Goal: Task Accomplishment & Management: Complete application form

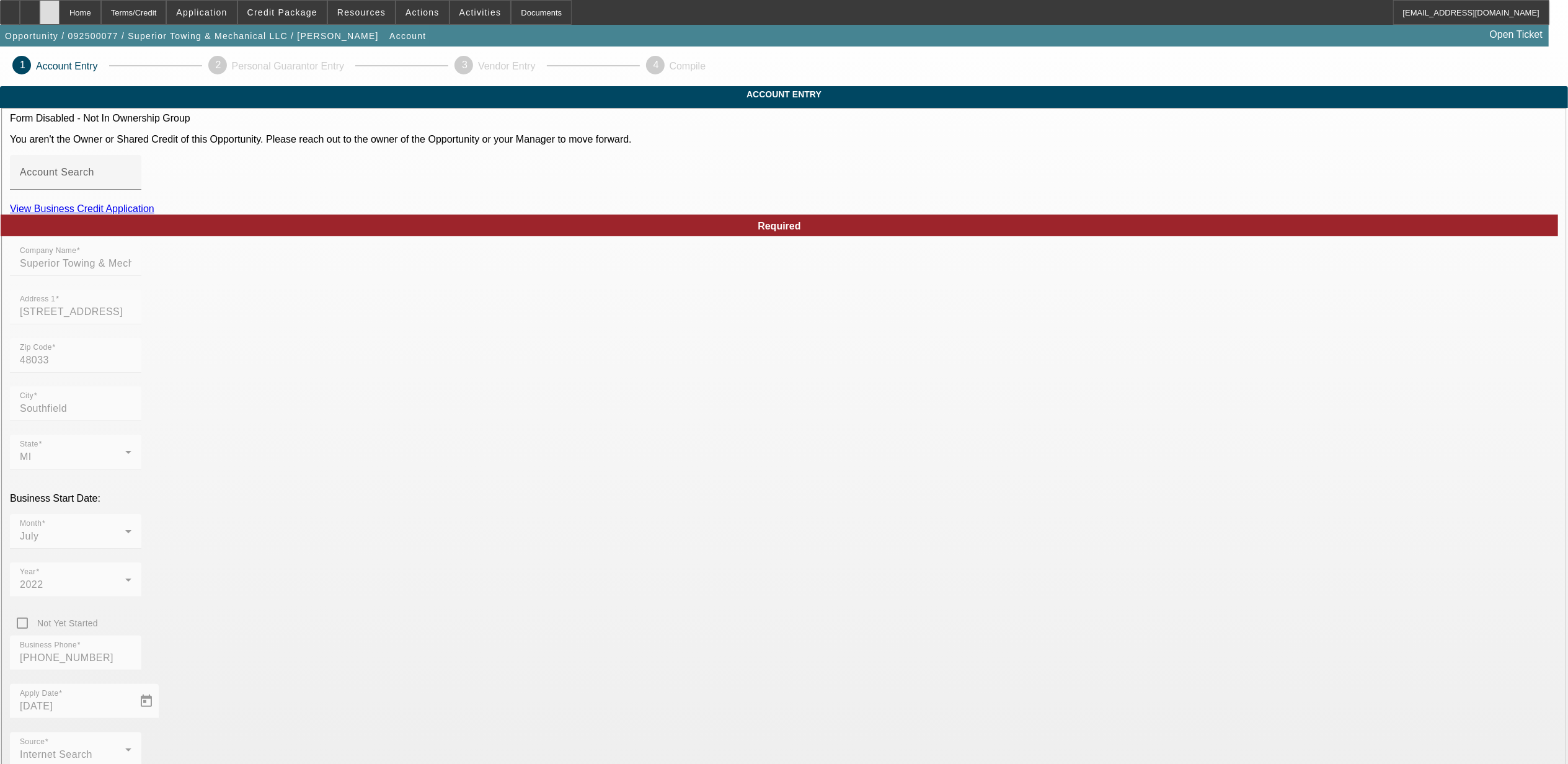
click at [49, 8] on icon at bounding box center [49, 8] width 0 height 0
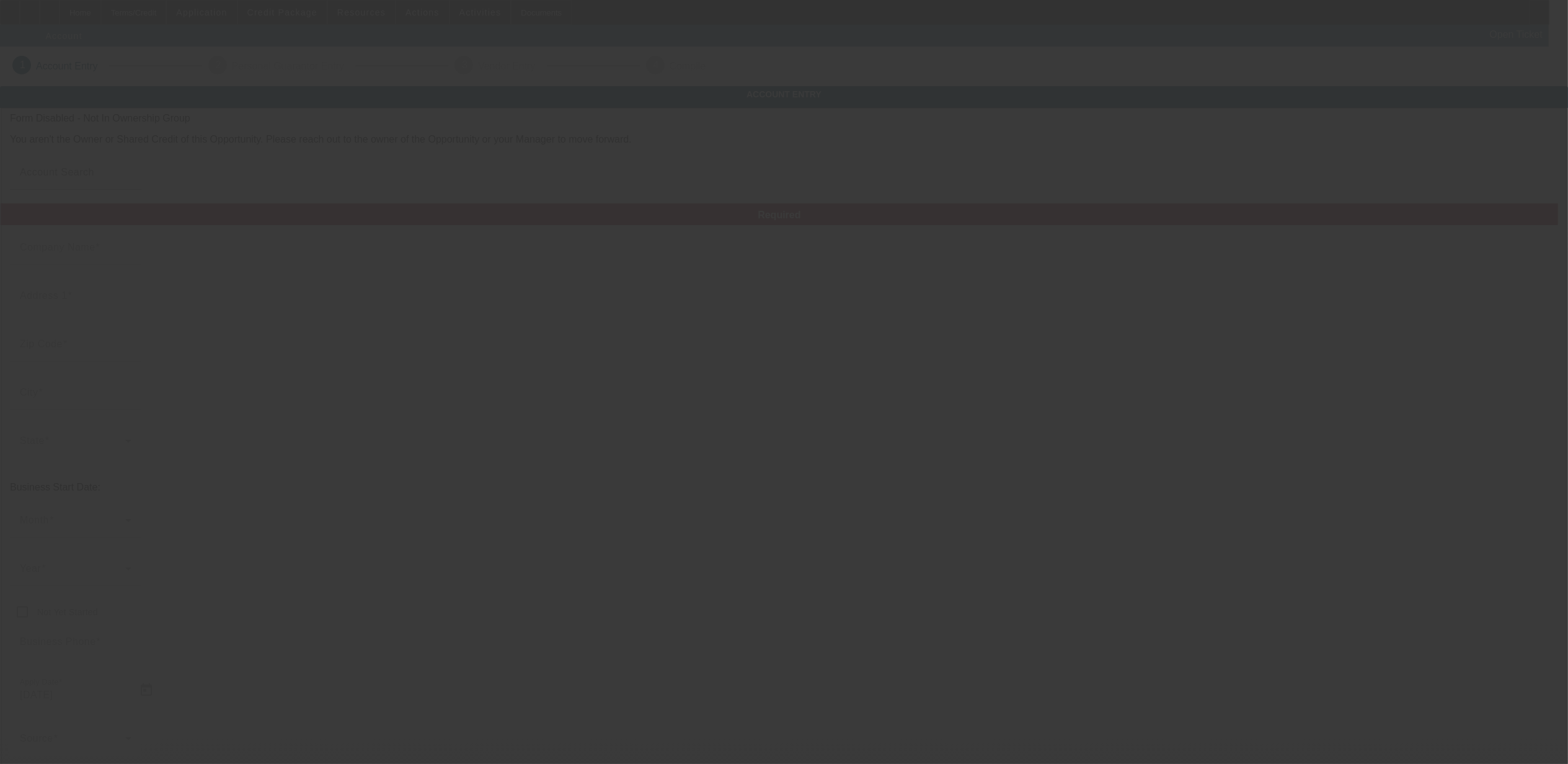
type input "Superior Towing & Mechanical LLC"
type input "[STREET_ADDRESS]"
type input "48033"
type input "Southfield"
type input "[PHONE_NUMBER]"
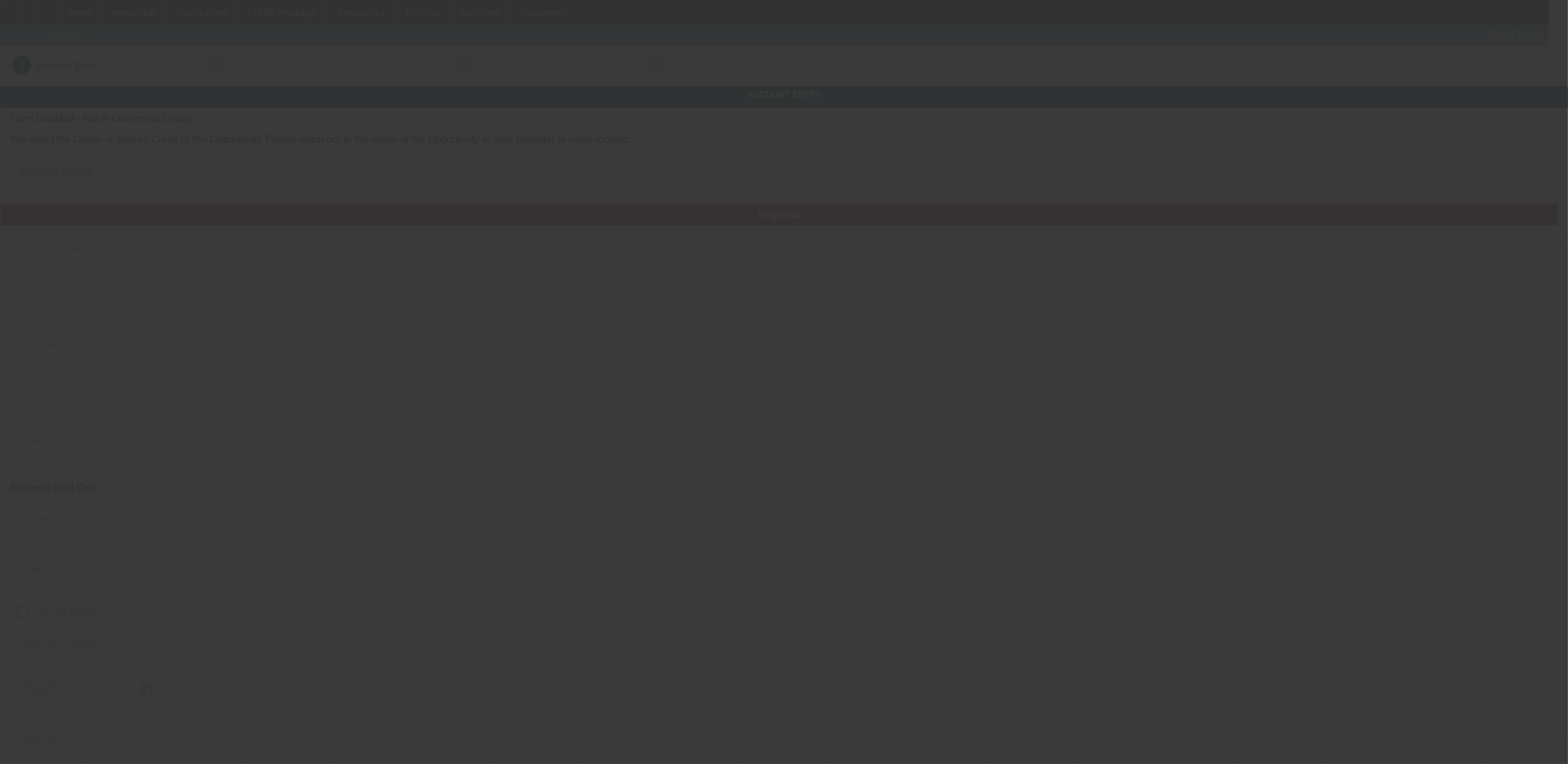
type input "[EMAIL_ADDRESS][DOMAIN_NAME]"
type input "[US_EMPLOYER_IDENTIFICATION_NUMBER]"
